Goal: Task Accomplishment & Management: Use online tool/utility

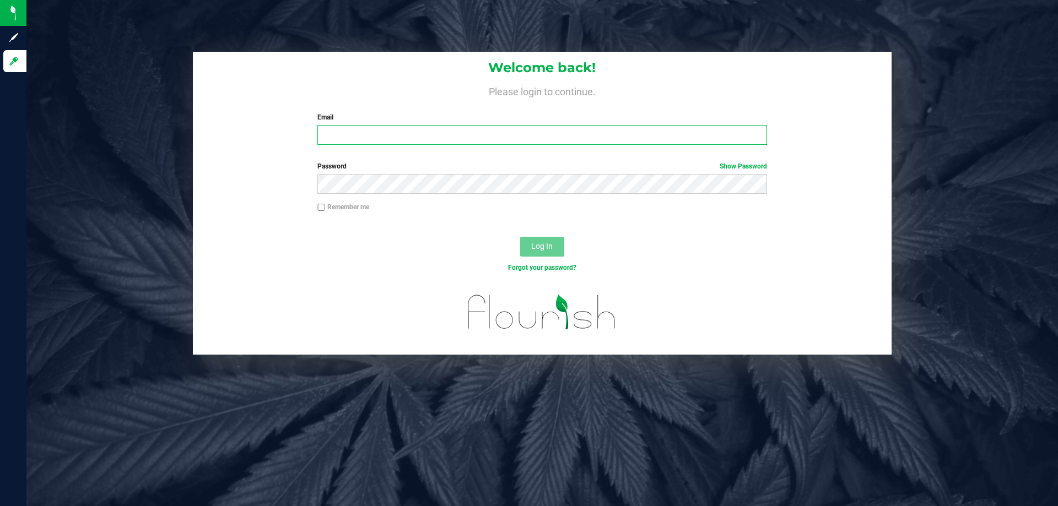
click at [338, 133] on input "Email" at bounding box center [541, 135] width 449 height 20
type input "[EMAIL_ADDRESS][DOMAIN_NAME]"
click at [520, 237] on button "Log In" at bounding box center [542, 247] width 44 height 20
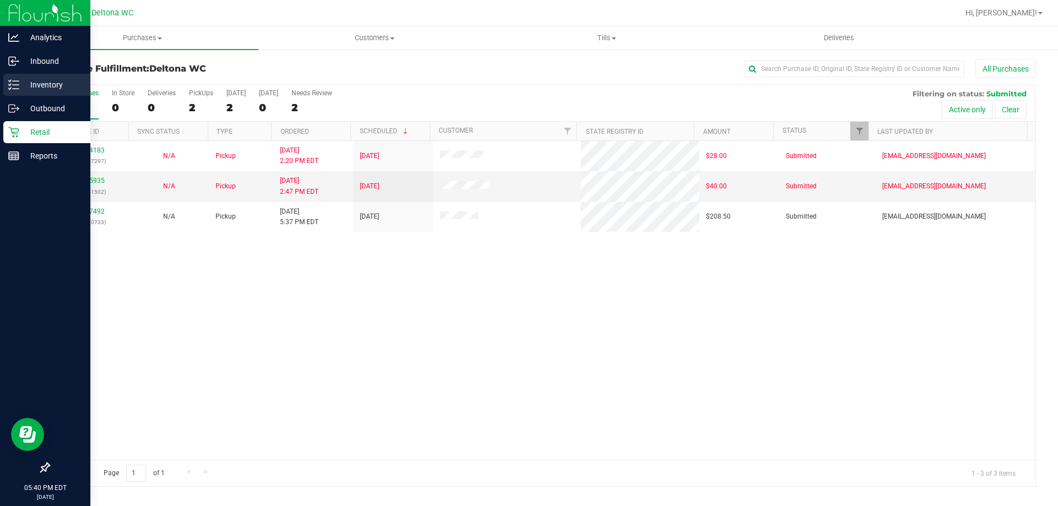
click at [42, 89] on p "Inventory" at bounding box center [52, 84] width 66 height 13
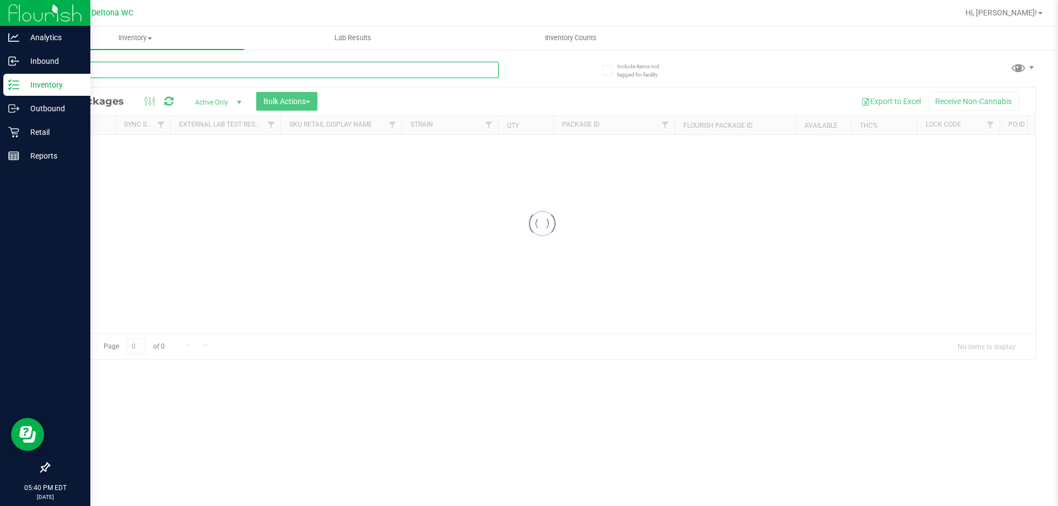
click at [284, 72] on input "text" at bounding box center [273, 70] width 450 height 17
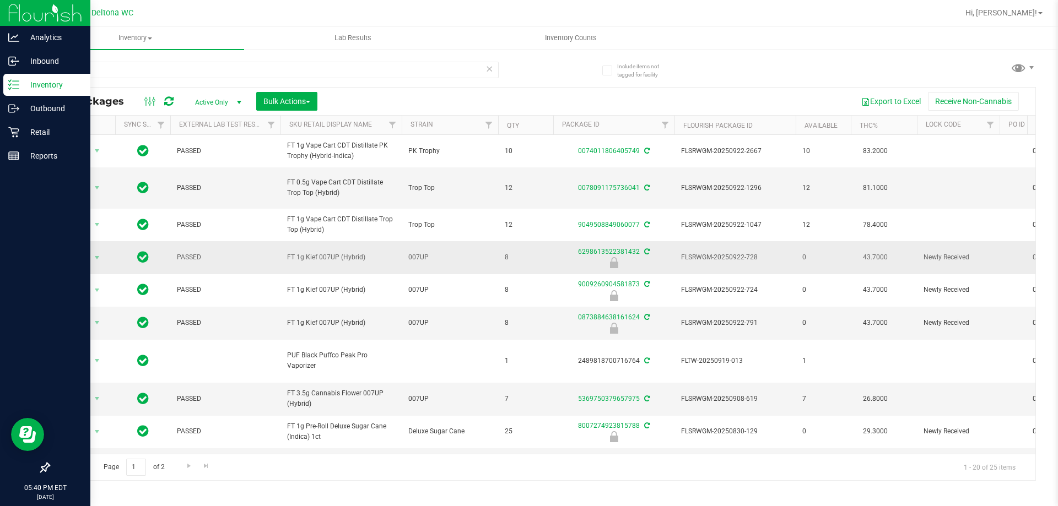
click at [338, 257] on span "FT 1g Kief 007UP (Hybrid)" at bounding box center [341, 257] width 108 height 10
copy tr "FT 1g Kief 007UP (Hybrid)"
click at [193, 76] on input "007" at bounding box center [273, 70] width 450 height 17
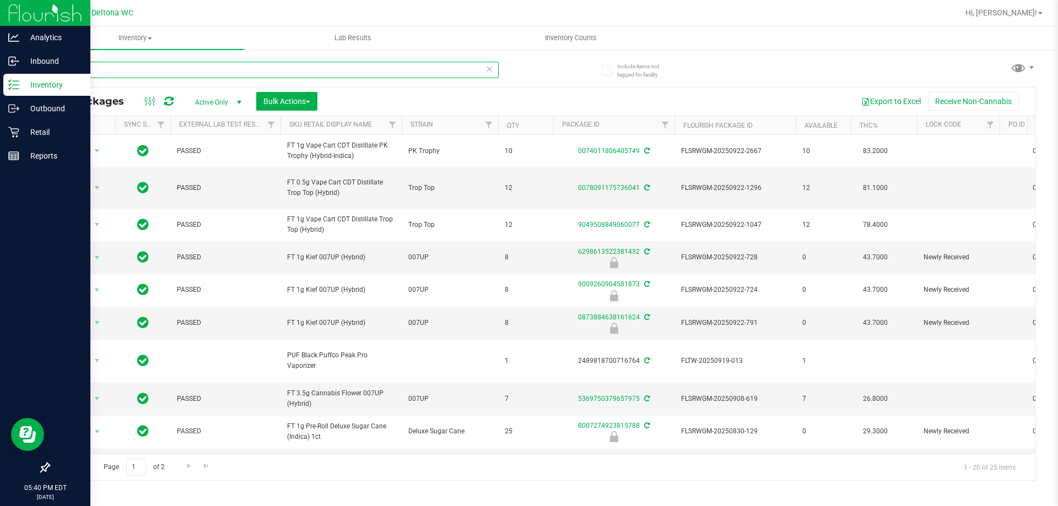
click at [193, 76] on input "007" at bounding box center [273, 70] width 450 height 17
paste input "FT 1g Kief 007UP (Hybrid)"
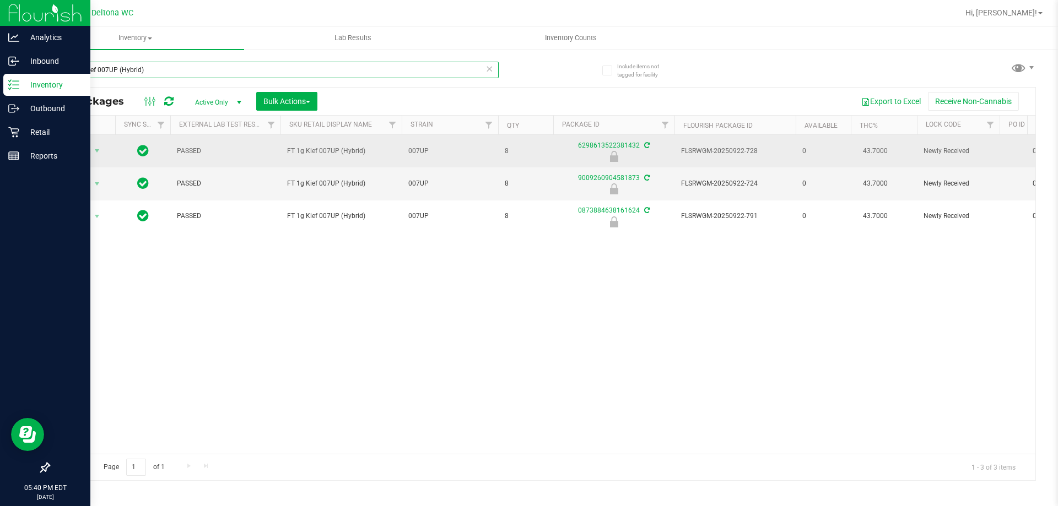
type input "FT 1g Kief 007UP (Hybrid)"
click at [74, 153] on span "Action" at bounding box center [75, 150] width 30 height 15
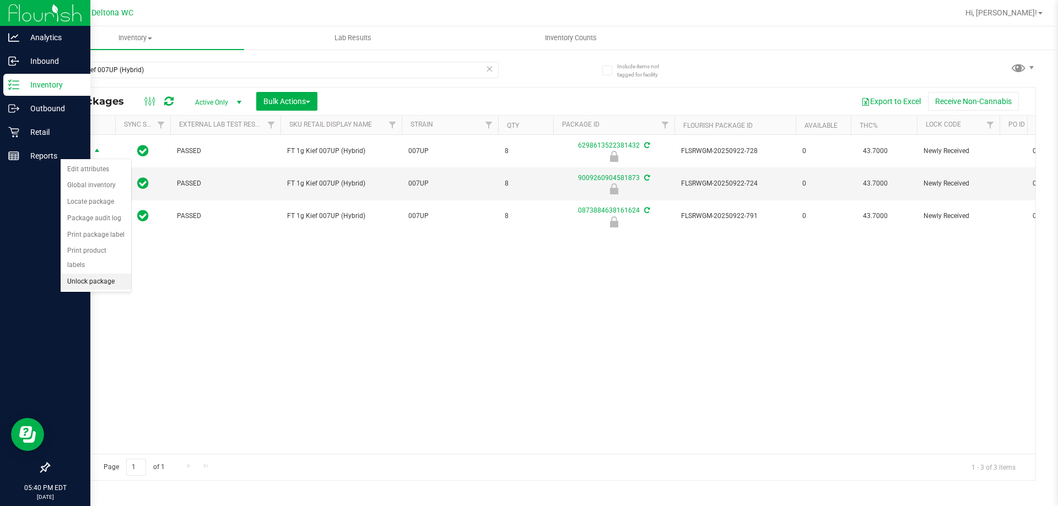
click at [91, 274] on li "Unlock package" at bounding box center [96, 282] width 71 height 17
